Goal: Information Seeking & Learning: Understand process/instructions

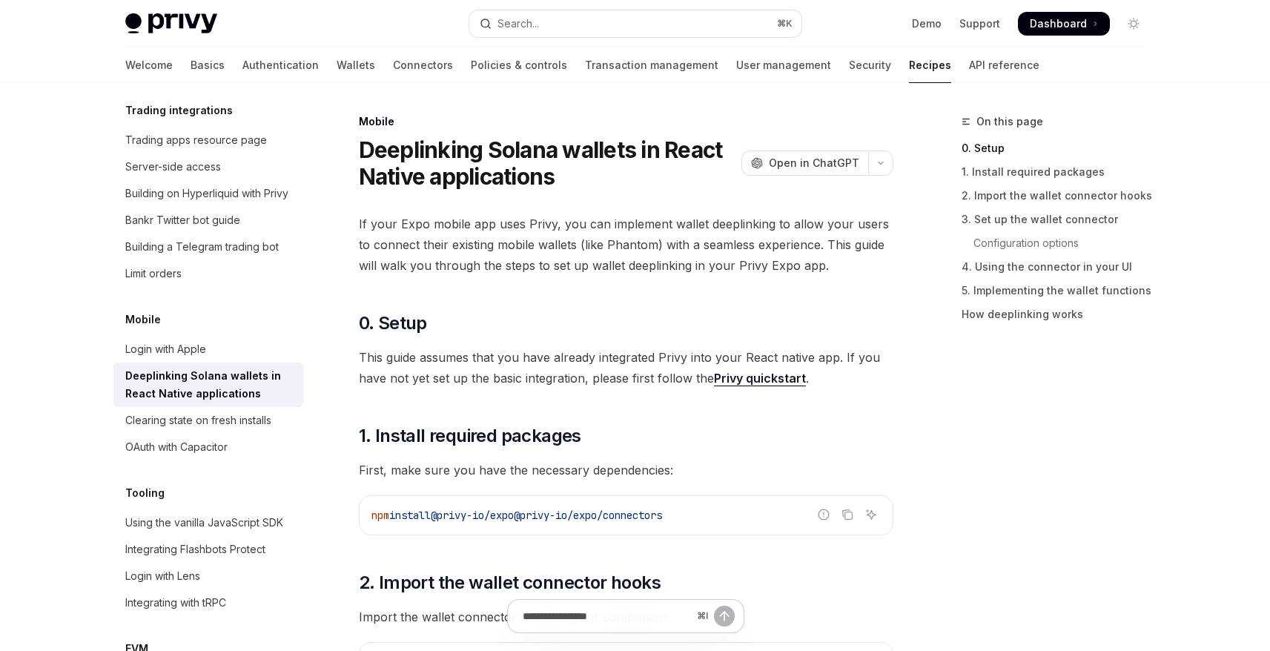
click at [229, 367] on div "Deeplinking Solana wallets in React Native applications" at bounding box center [209, 385] width 169 height 36
type textarea "*"
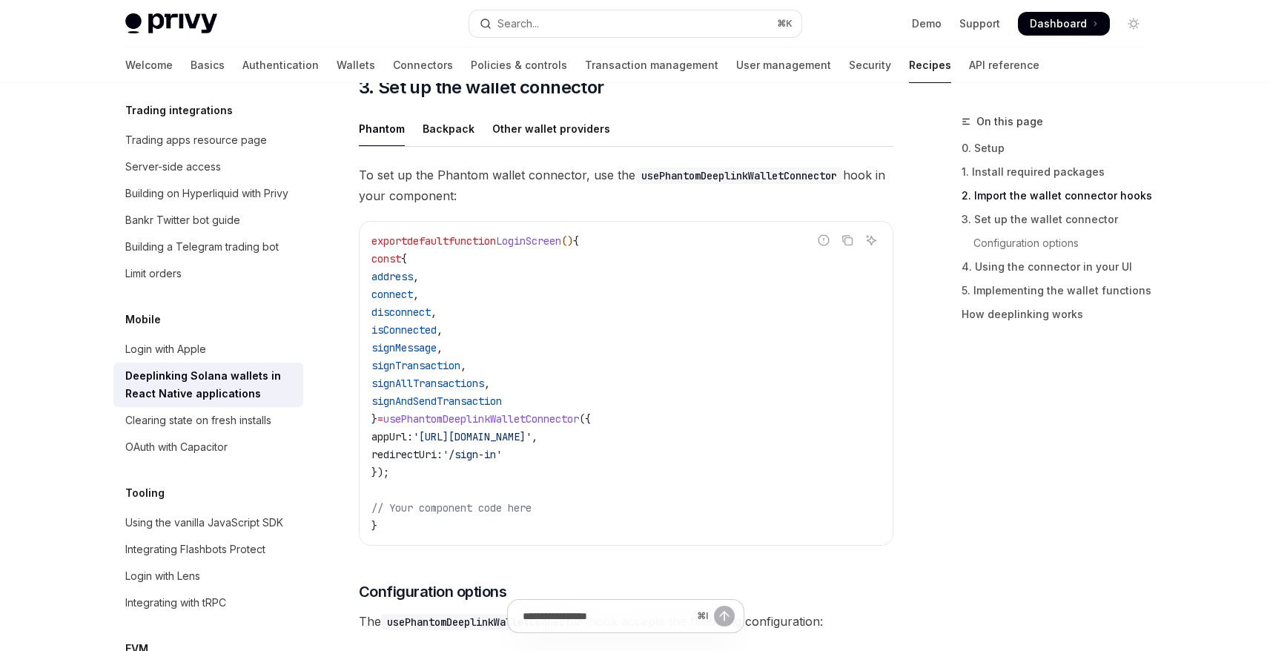
scroll to position [904, 0]
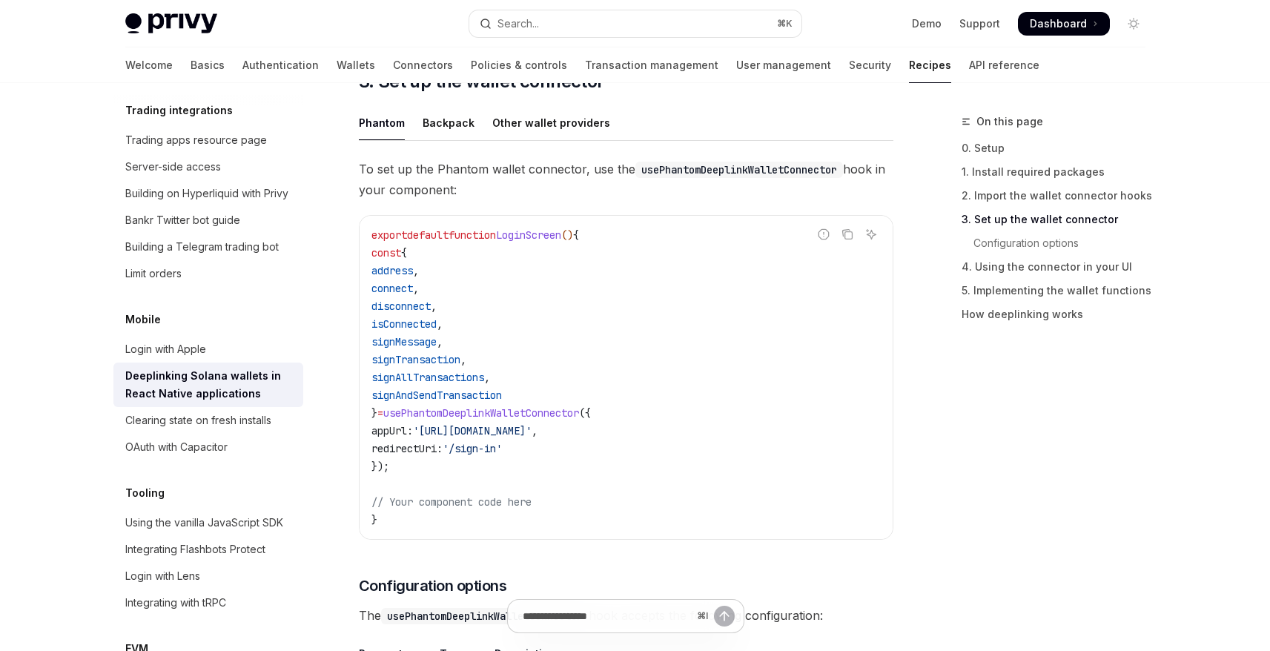
click at [437, 342] on span "signMessage" at bounding box center [403, 341] width 65 height 13
click at [447, 355] on span "signTransaction" at bounding box center [415, 359] width 89 height 13
click at [437, 340] on span "signMessage" at bounding box center [403, 341] width 65 height 13
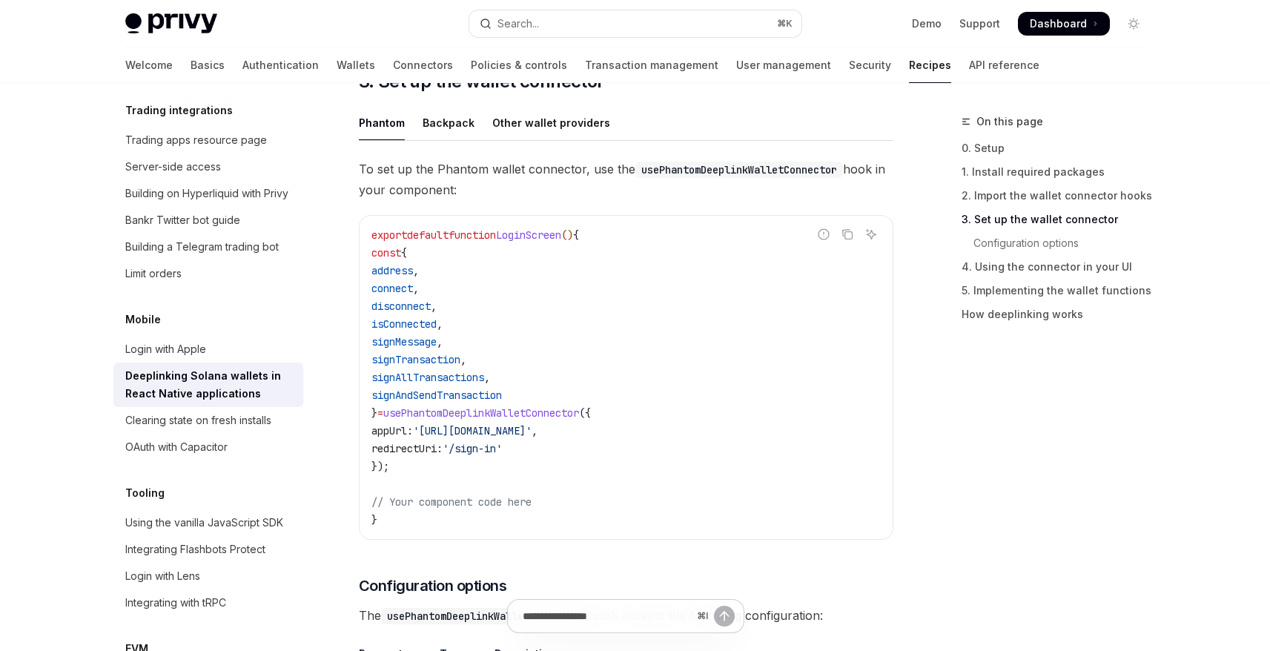
click at [437, 340] on span "signMessage" at bounding box center [403, 341] width 65 height 13
click at [443, 355] on span "signTransaction" at bounding box center [415, 359] width 89 height 13
drag, startPoint x: 420, startPoint y: 414, endPoint x: 457, endPoint y: 467, distance: 63.9
click at [457, 467] on code "export default function LoginScreen () { const { address , connect , disconnect…" at bounding box center [625, 377] width 509 height 302
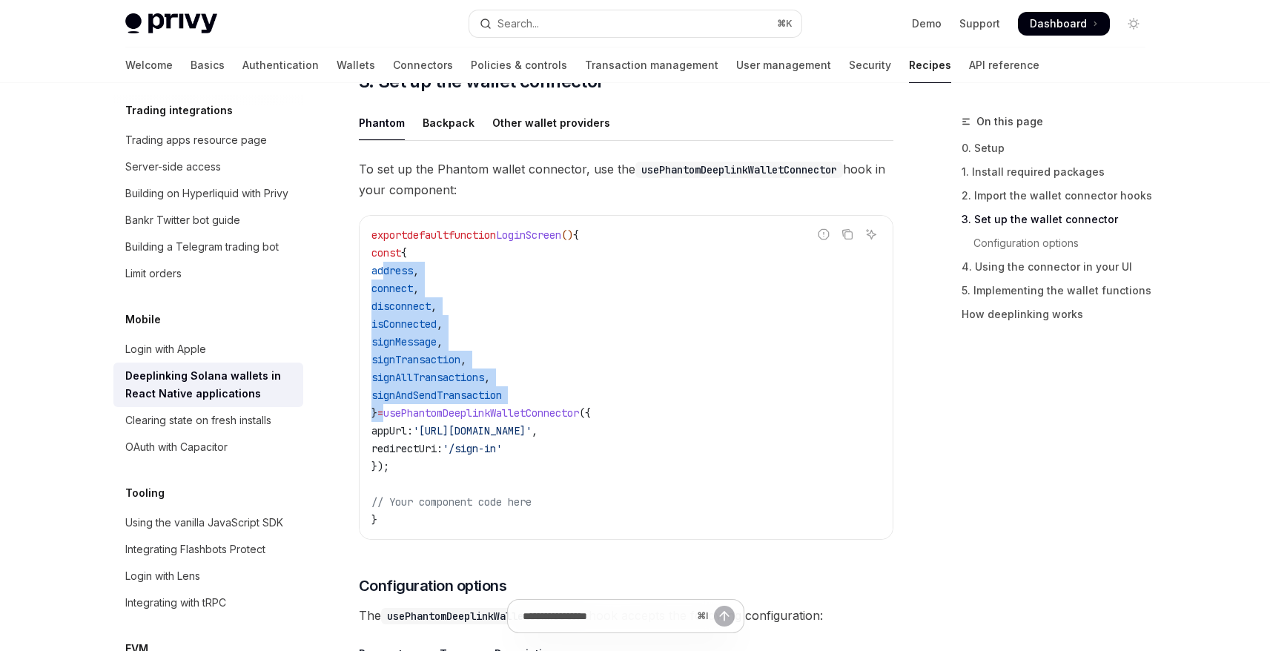
drag, startPoint x: 400, startPoint y: 411, endPoint x: 387, endPoint y: 275, distance: 136.2
click at [387, 275] on code "export default function LoginScreen () { const { address , connect , disconnect…" at bounding box center [625, 377] width 509 height 302
click at [423, 351] on code "export default function LoginScreen () { const { address , connect , disconnect…" at bounding box center [625, 377] width 509 height 302
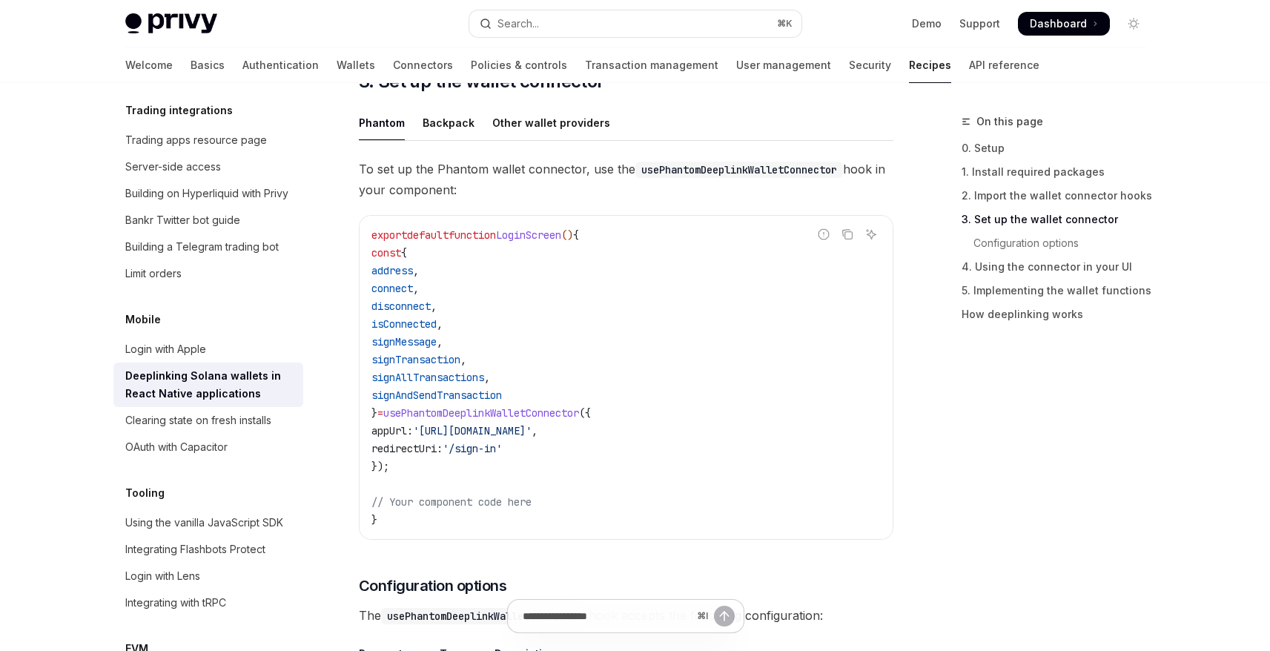
click at [423, 351] on code "export default function LoginScreen () { const { address , connect , disconnect…" at bounding box center [625, 377] width 509 height 302
click at [430, 349] on code "export default function LoginScreen () { const { address , connect , disconnect…" at bounding box center [625, 377] width 509 height 302
click at [437, 348] on span "signMessage" at bounding box center [403, 341] width 65 height 13
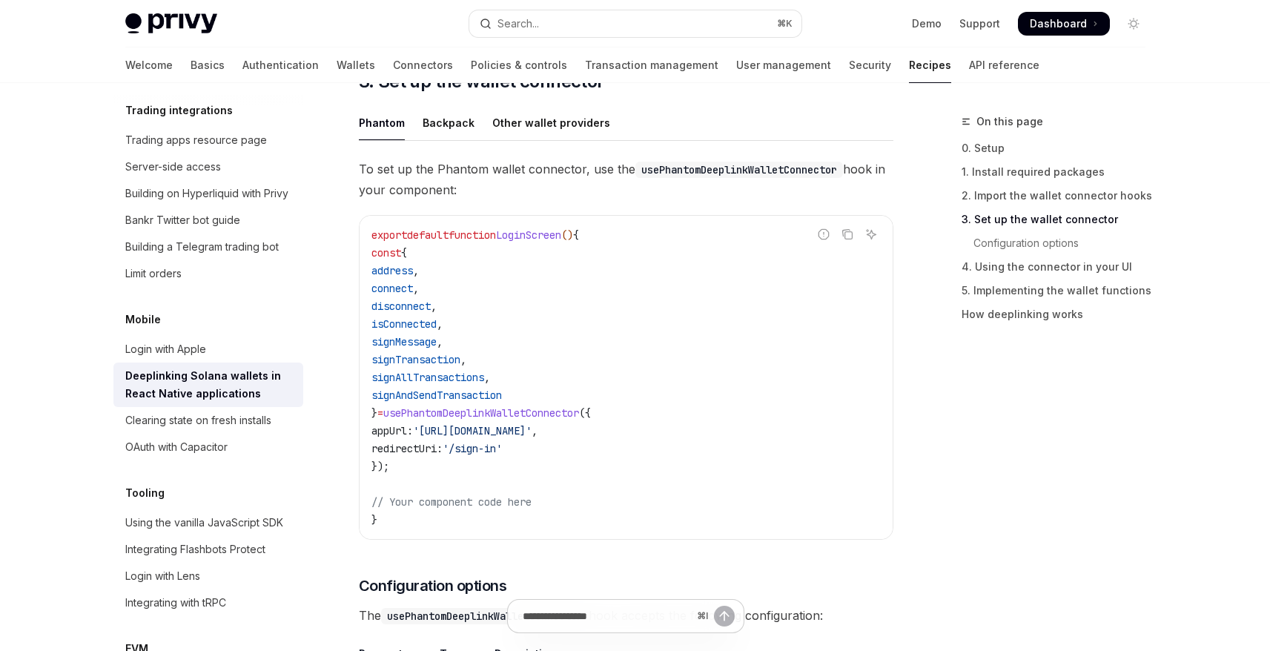
drag, startPoint x: 421, startPoint y: 254, endPoint x: 398, endPoint y: 415, distance: 163.2
click at [398, 415] on code "export default function LoginScreen () { const { address , connect , disconnect…" at bounding box center [625, 377] width 509 height 302
click at [528, 24] on div "Search..." at bounding box center [518, 24] width 42 height 18
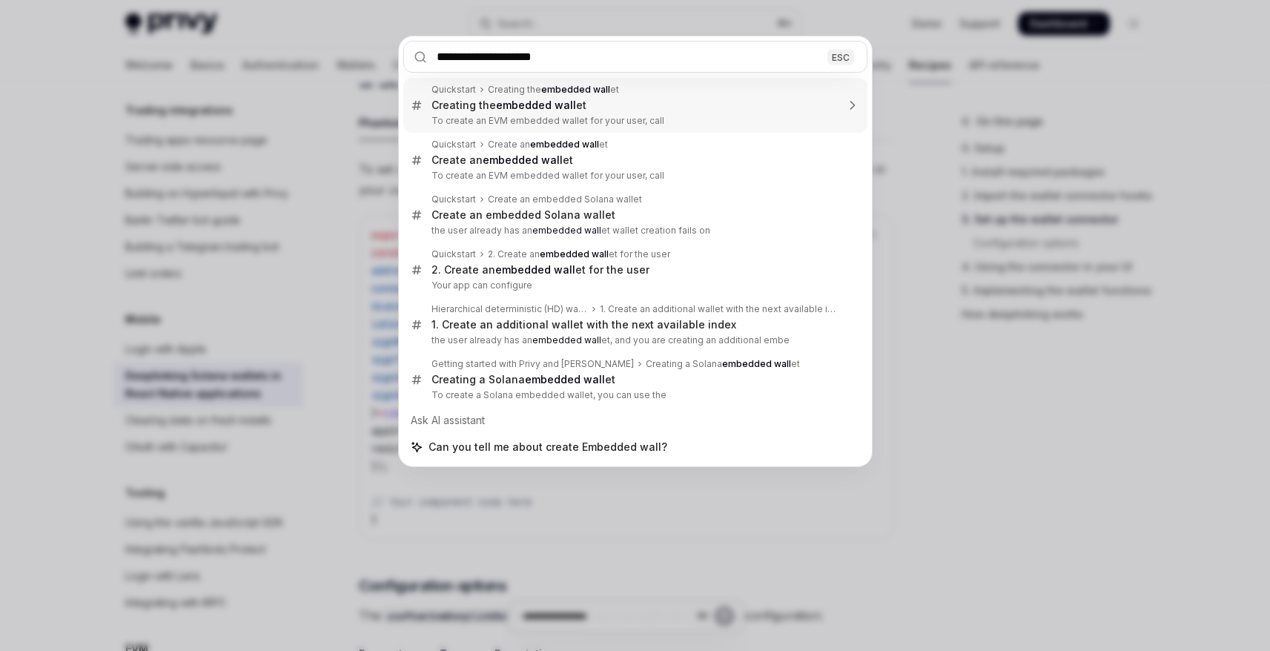
type input "**********"
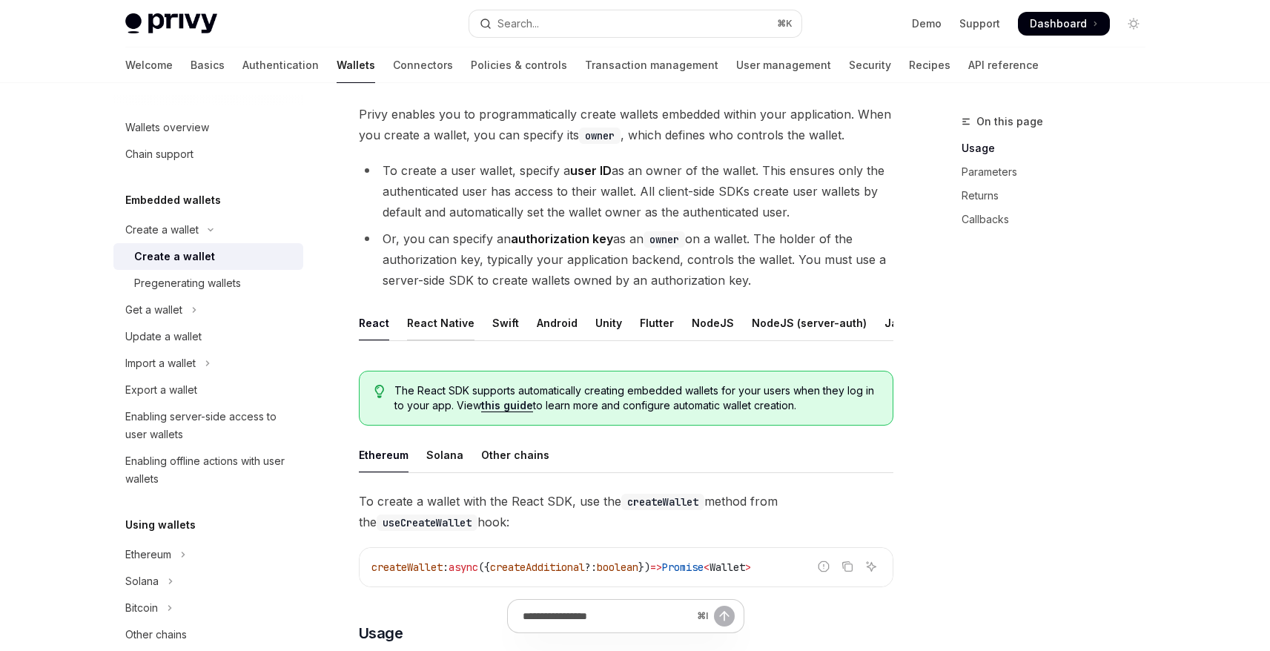
click at [439, 327] on div "React Native" at bounding box center [440, 322] width 67 height 35
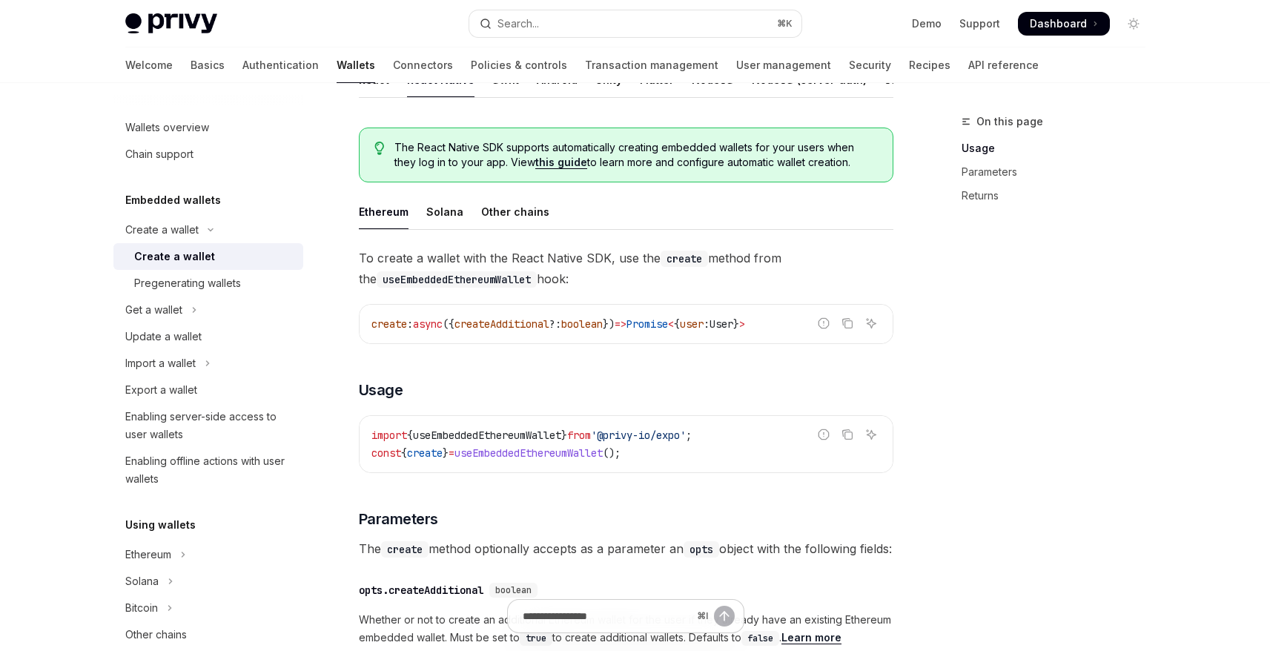
scroll to position [325, 0]
click at [451, 219] on div "Solana" at bounding box center [444, 213] width 37 height 35
type textarea "*"
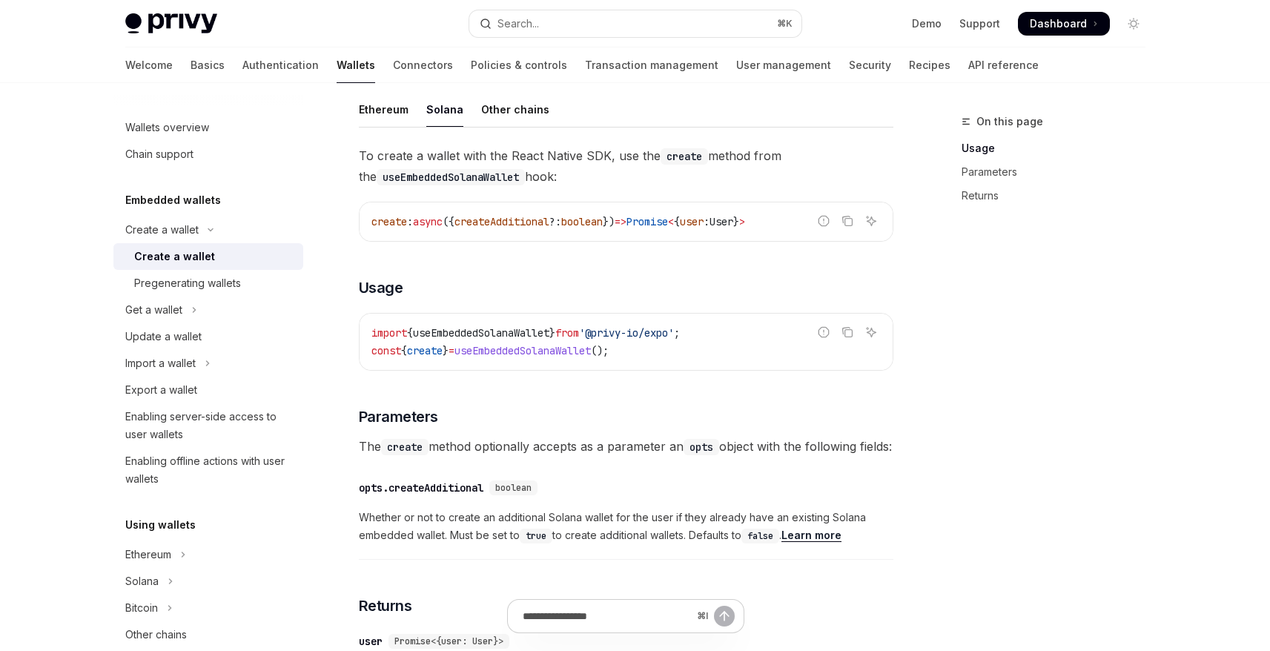
scroll to position [437, 0]
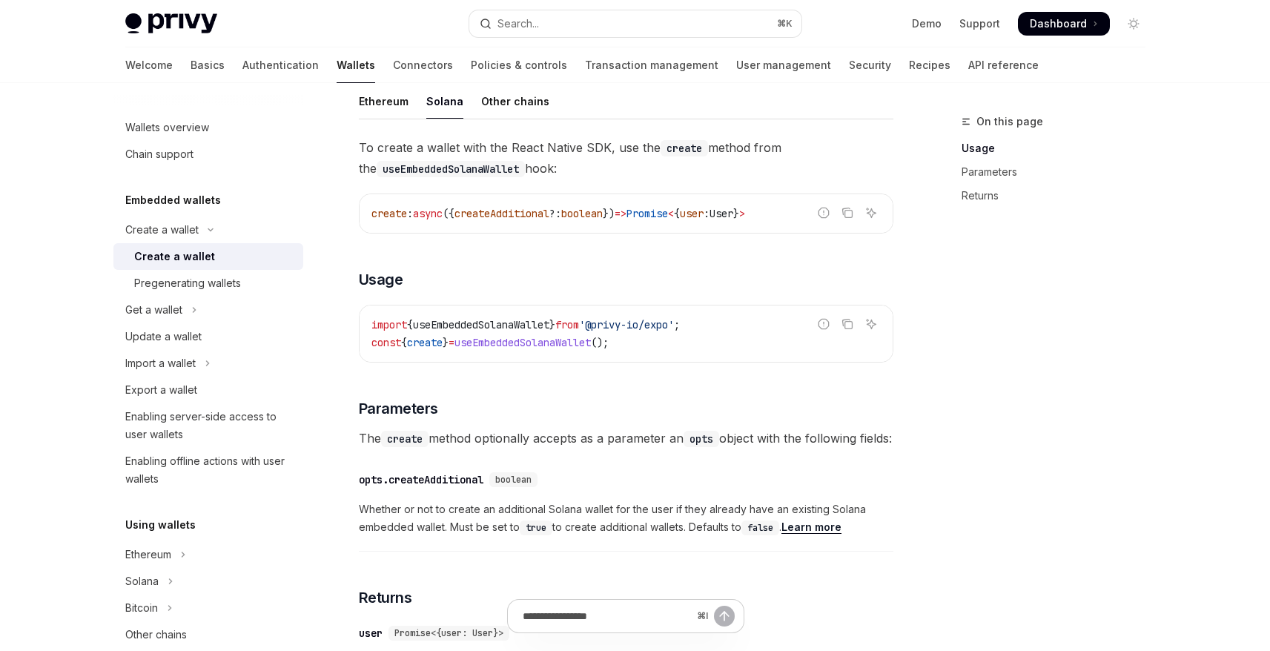
click at [528, 325] on span "useEmbeddedSolanaWallet" at bounding box center [481, 324] width 136 height 13
copy span "useEmbeddedSolanaWallet"
click at [434, 344] on span "create" at bounding box center [425, 342] width 36 height 13
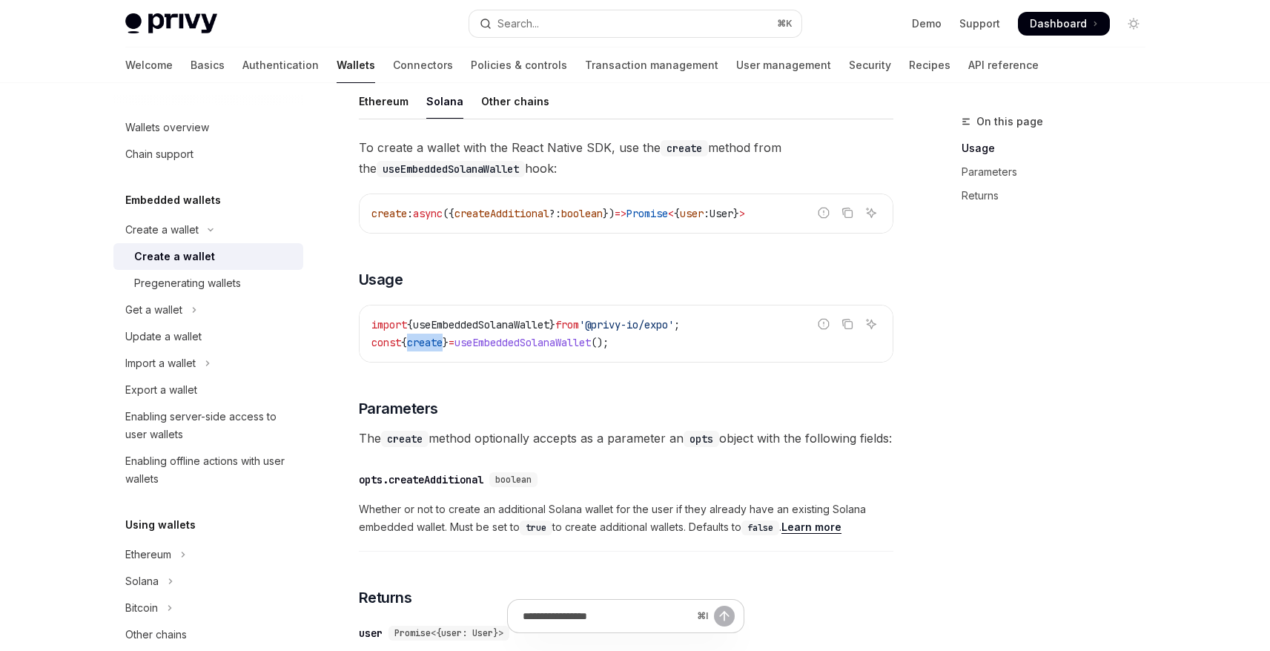
copy span "create"
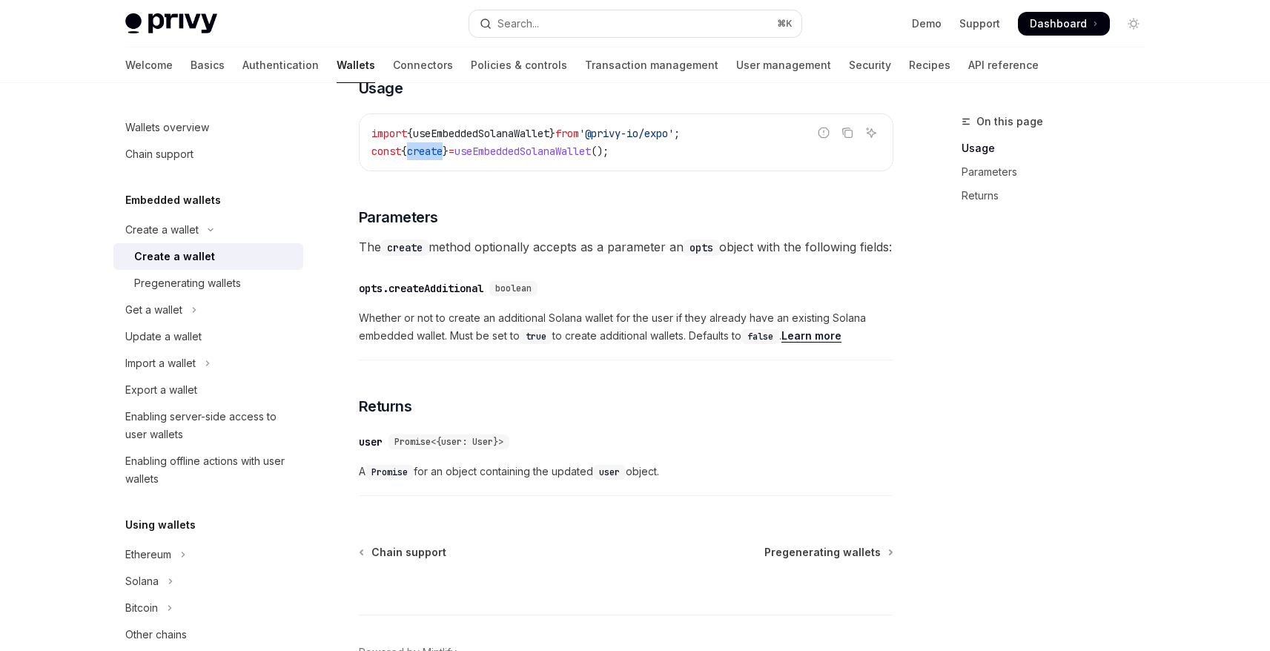
scroll to position [617, 0]
